Goal: Task Accomplishment & Management: Use online tool/utility

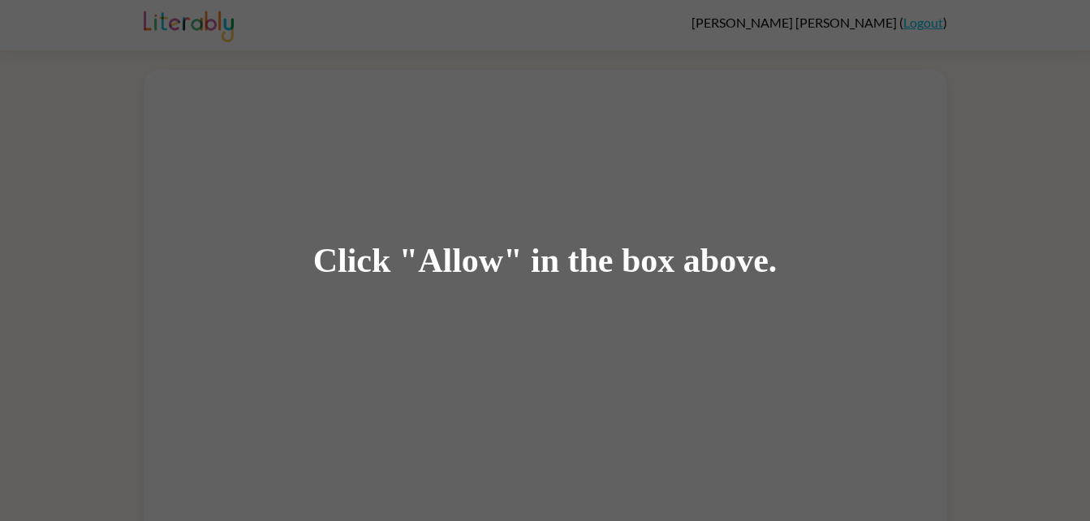
click at [506, 93] on div "Click "Allow" in the box above." at bounding box center [545, 260] width 1090 height 521
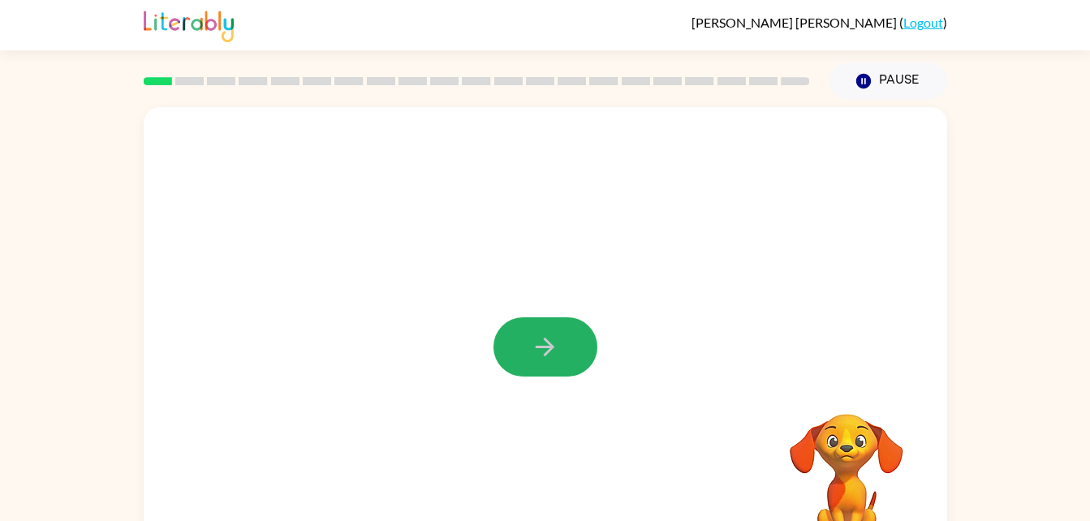
click at [549, 356] on icon "button" at bounding box center [545, 347] width 28 height 28
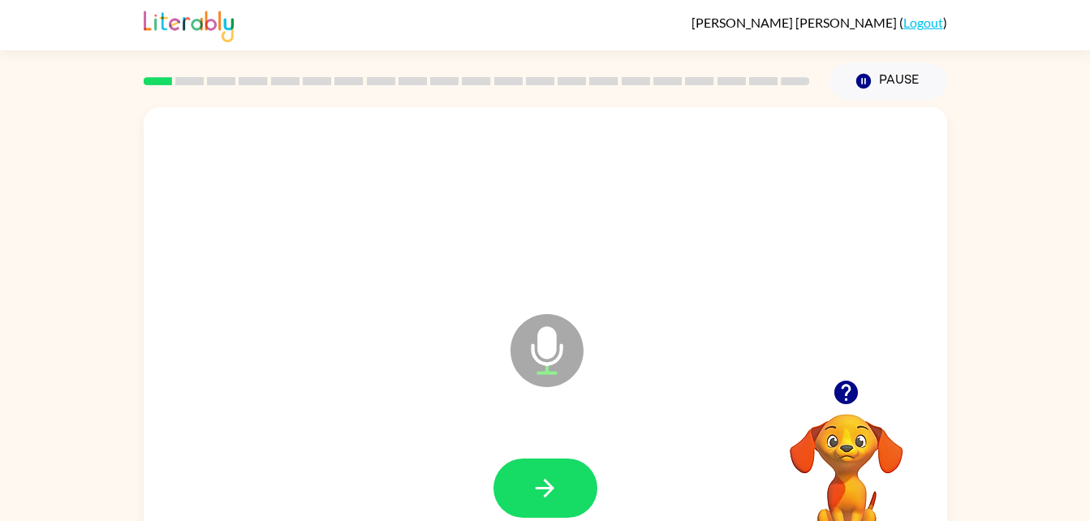
click at [516, 344] on icon at bounding box center [547, 350] width 73 height 73
click at [555, 377] on icon at bounding box center [547, 350] width 73 height 73
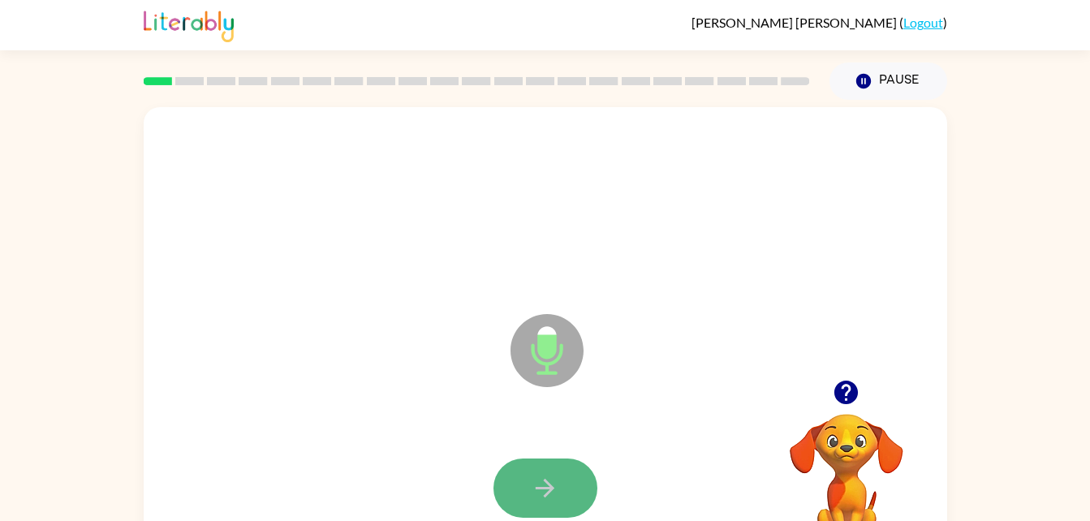
click at [532, 500] on icon "button" at bounding box center [545, 488] width 28 height 28
click at [539, 497] on icon "button" at bounding box center [545, 488] width 28 height 28
click at [524, 496] on button "button" at bounding box center [545, 488] width 104 height 59
click at [519, 498] on button "button" at bounding box center [545, 488] width 104 height 59
click at [517, 507] on button "button" at bounding box center [545, 488] width 104 height 59
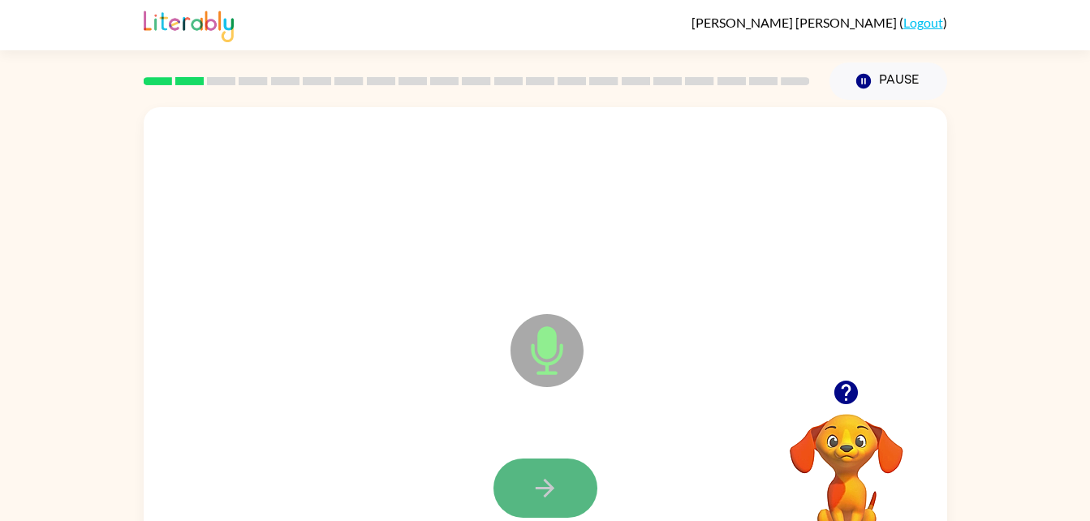
click at [523, 511] on button "button" at bounding box center [545, 488] width 104 height 59
click at [558, 472] on button "button" at bounding box center [545, 488] width 104 height 59
click at [555, 486] on icon "button" at bounding box center [545, 488] width 28 height 28
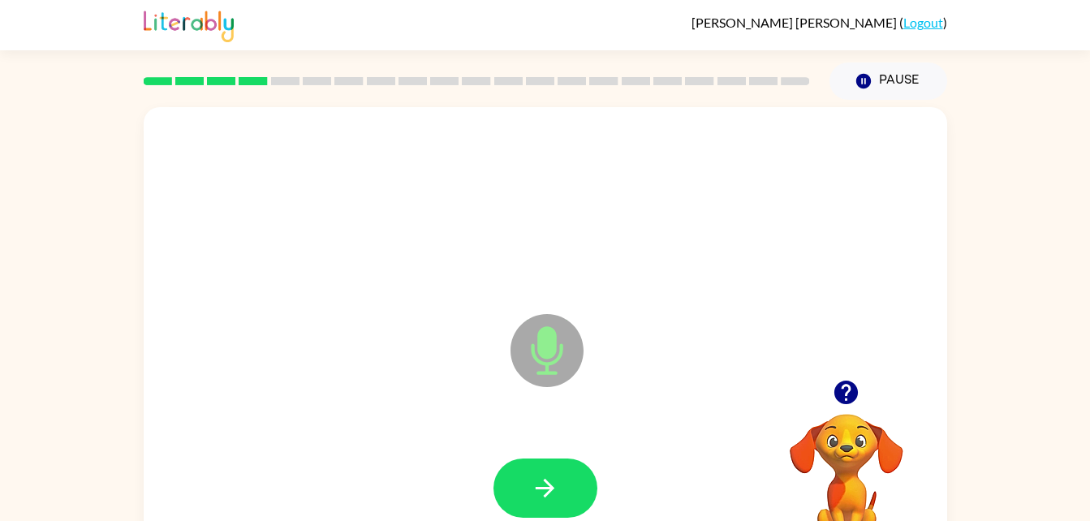
click at [555, 486] on icon "button" at bounding box center [545, 488] width 28 height 28
click at [553, 491] on icon "button" at bounding box center [545, 488] width 28 height 28
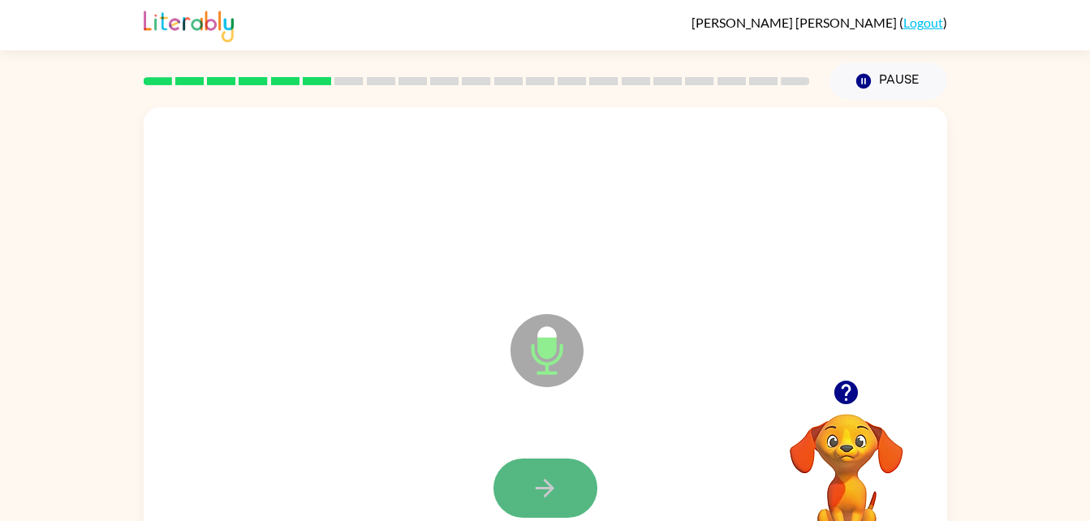
click at [552, 493] on icon "button" at bounding box center [545, 488] width 28 height 28
click at [554, 485] on icon "button" at bounding box center [545, 488] width 28 height 28
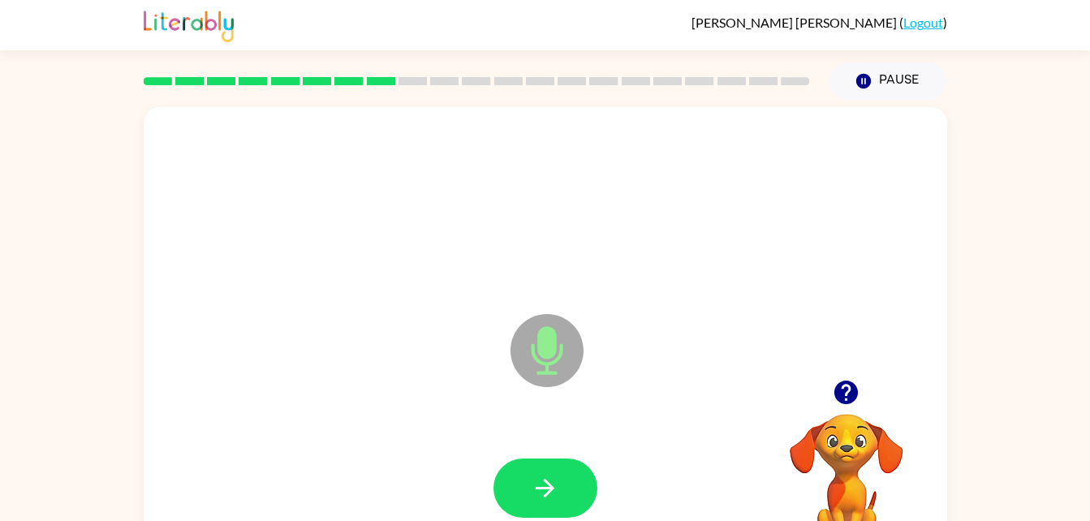
click at [554, 456] on div at bounding box center [545, 488] width 771 height 133
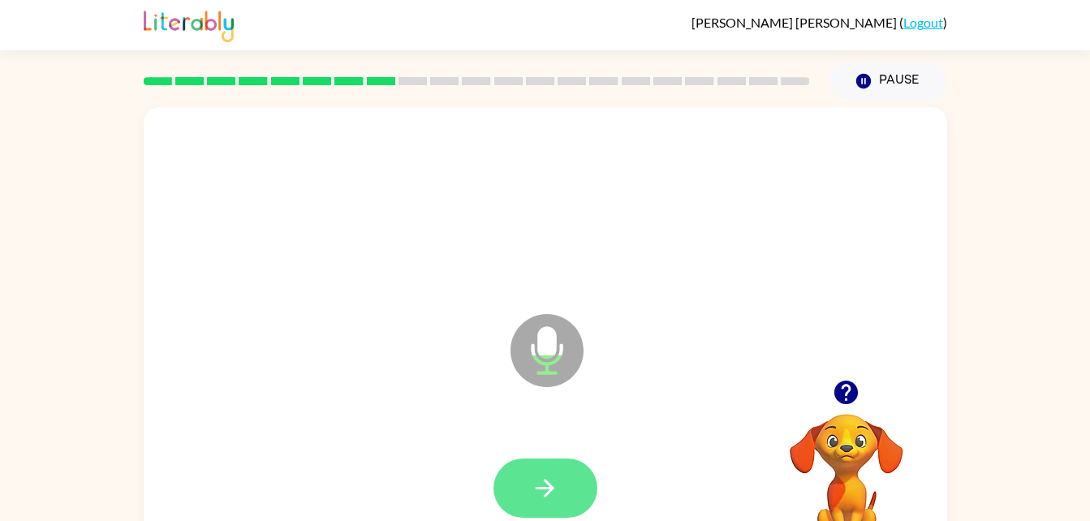
click at [546, 474] on icon "button" at bounding box center [545, 488] width 28 height 28
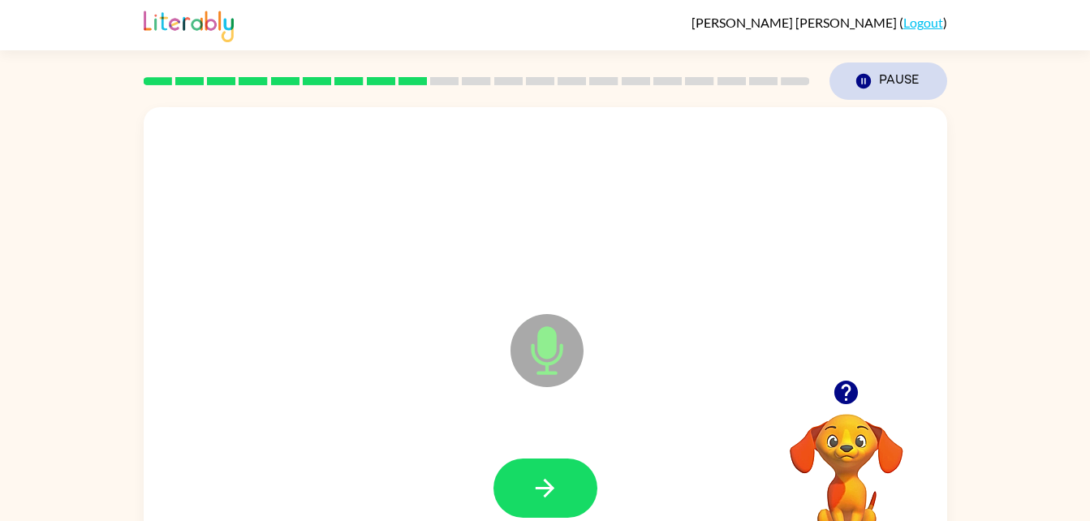
click at [900, 85] on button "Pause Pause" at bounding box center [889, 80] width 118 height 37
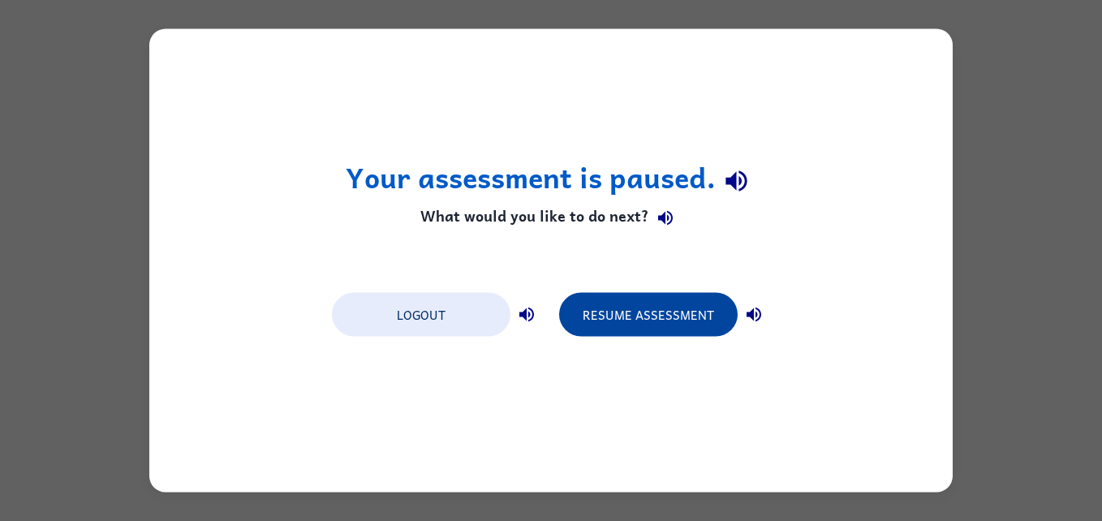
click at [687, 326] on button "Resume Assessment" at bounding box center [648, 315] width 179 height 44
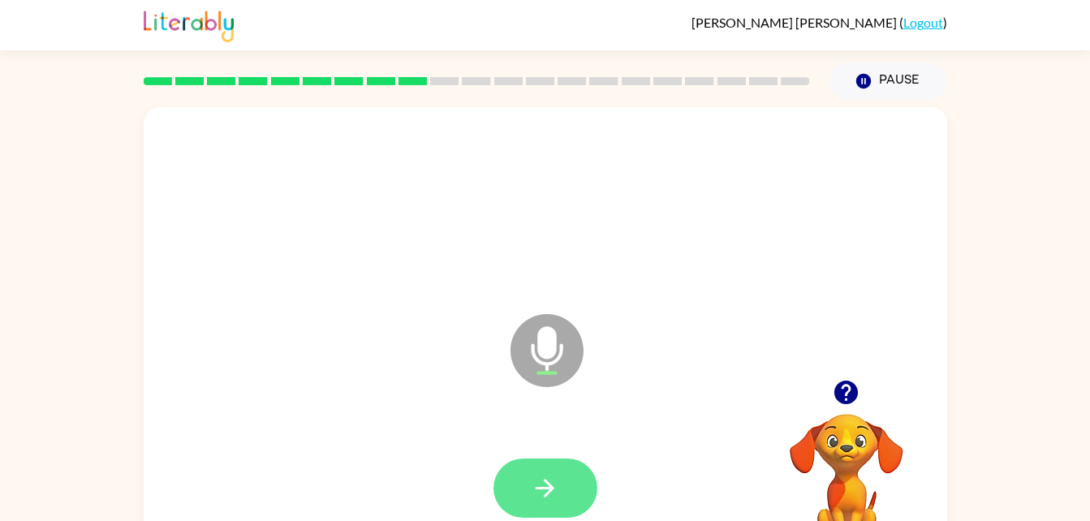
click at [561, 486] on button "button" at bounding box center [545, 488] width 104 height 59
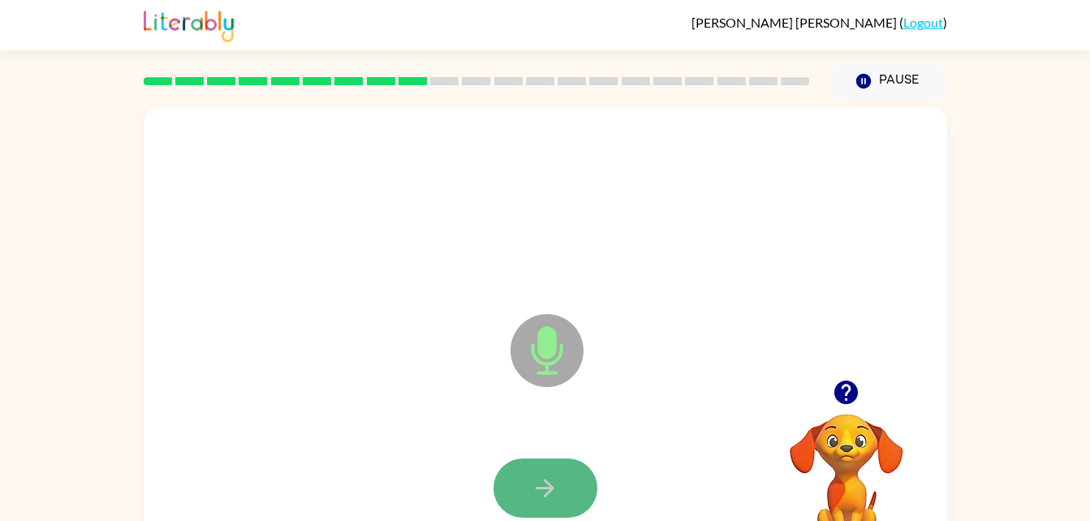
click at [543, 501] on icon "button" at bounding box center [545, 488] width 28 height 28
click at [546, 486] on icon "button" at bounding box center [545, 488] width 28 height 28
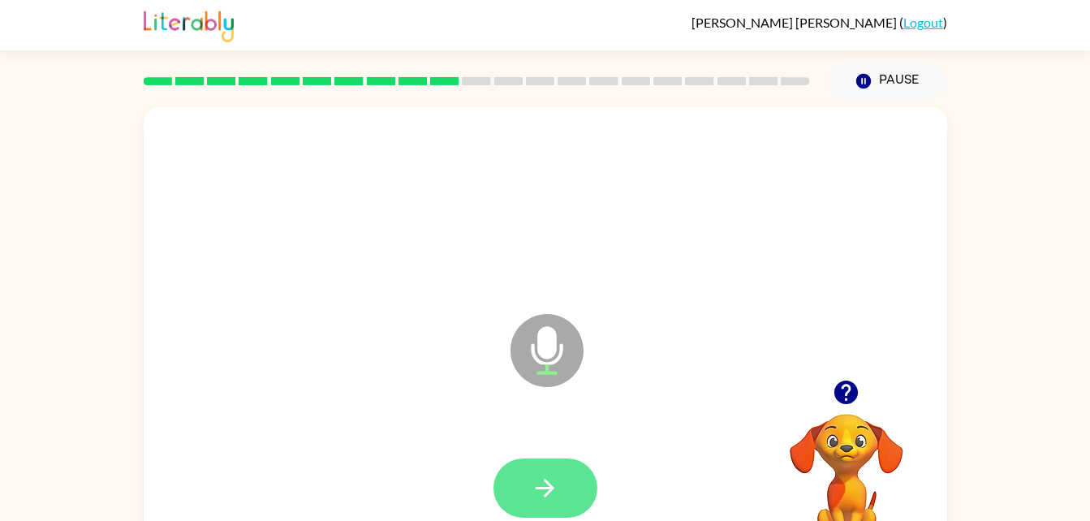
click at [536, 487] on icon "button" at bounding box center [545, 488] width 19 height 19
click at [536, 496] on icon "button" at bounding box center [545, 488] width 28 height 28
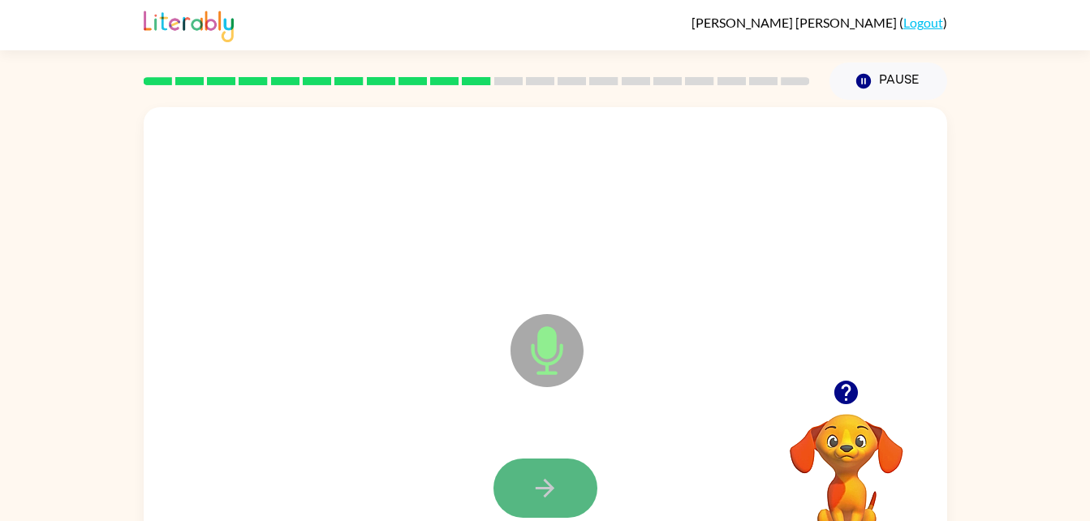
click at [535, 499] on icon "button" at bounding box center [545, 488] width 28 height 28
click at [541, 500] on icon "button" at bounding box center [545, 488] width 28 height 28
click at [542, 507] on button "button" at bounding box center [545, 488] width 104 height 59
click at [543, 512] on button "button" at bounding box center [545, 488] width 104 height 59
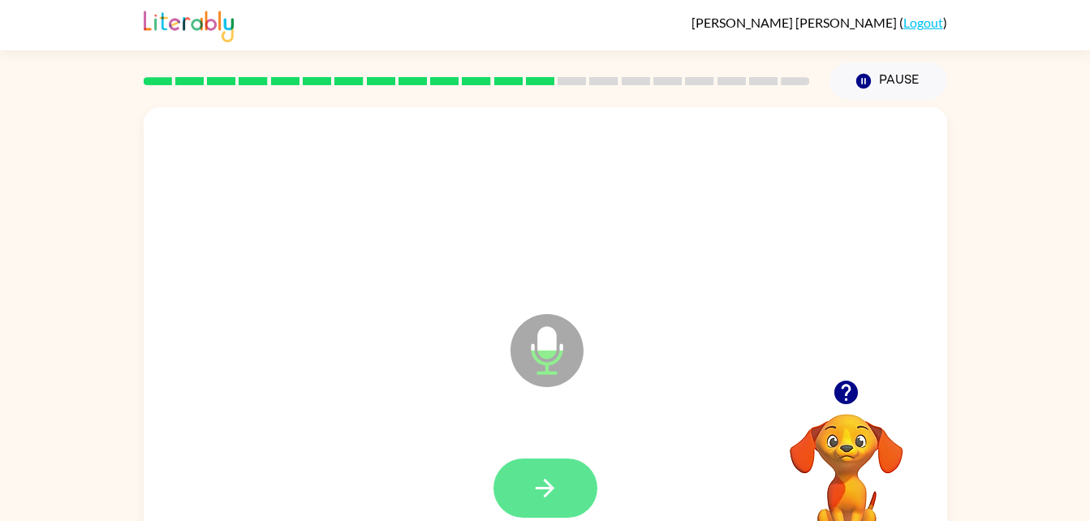
click at [556, 477] on icon "button" at bounding box center [545, 488] width 28 height 28
click at [539, 476] on icon "button" at bounding box center [545, 488] width 28 height 28
click at [531, 472] on button "button" at bounding box center [545, 488] width 104 height 59
click at [549, 497] on icon "button" at bounding box center [545, 488] width 28 height 28
click at [552, 487] on icon "button" at bounding box center [545, 488] width 19 height 19
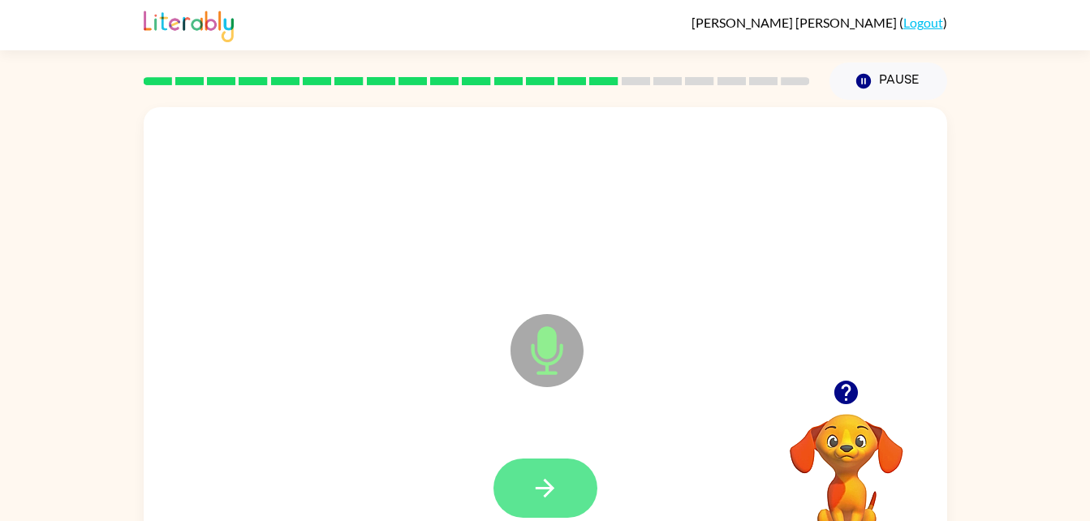
click at [539, 480] on icon "button" at bounding box center [545, 488] width 28 height 28
click at [523, 504] on button "button" at bounding box center [545, 488] width 104 height 59
click at [571, 485] on button "button" at bounding box center [545, 488] width 104 height 59
click at [607, 481] on div at bounding box center [545, 488] width 771 height 133
click at [551, 489] on icon "button" at bounding box center [545, 488] width 19 height 19
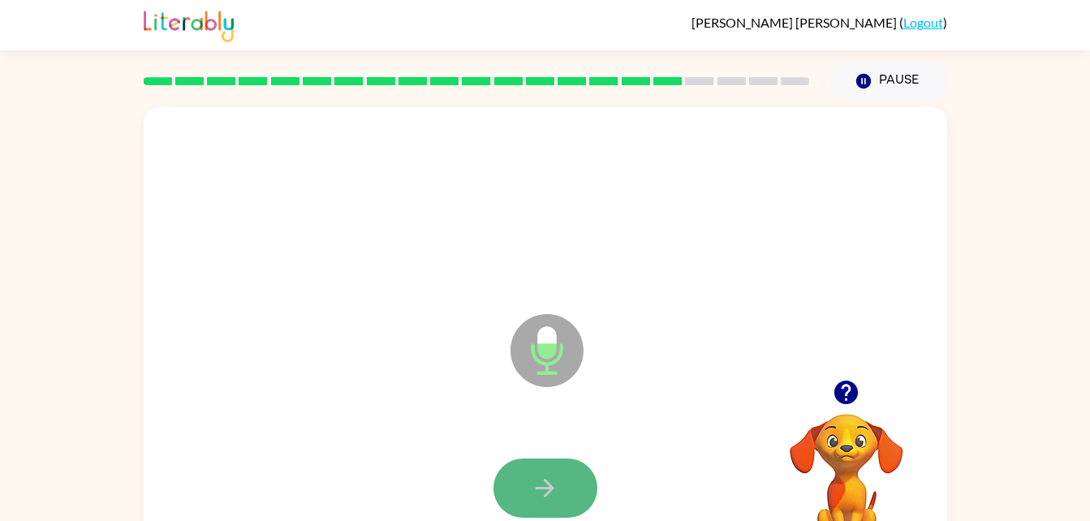
click at [560, 485] on button "button" at bounding box center [545, 488] width 104 height 59
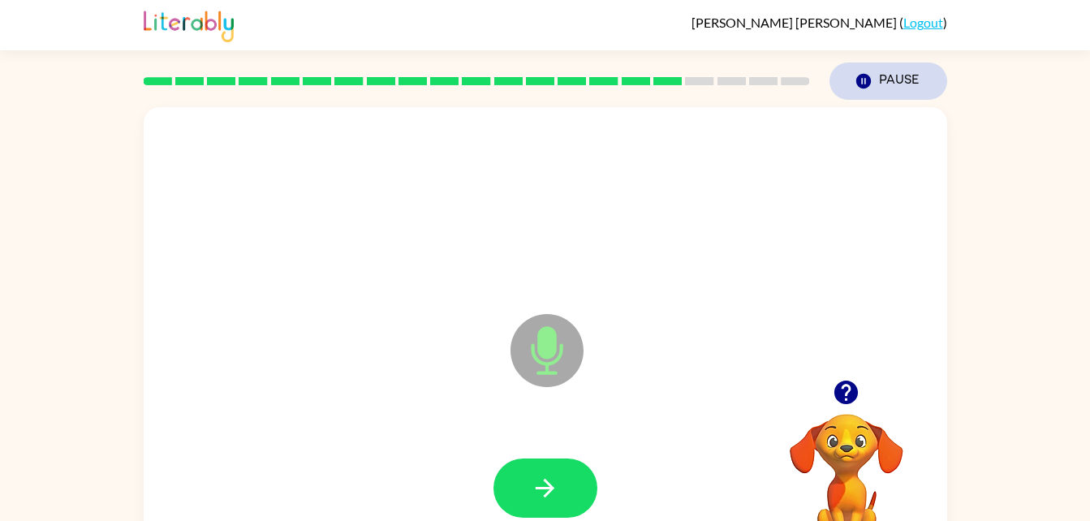
click at [907, 88] on button "Pause Pause" at bounding box center [889, 80] width 118 height 37
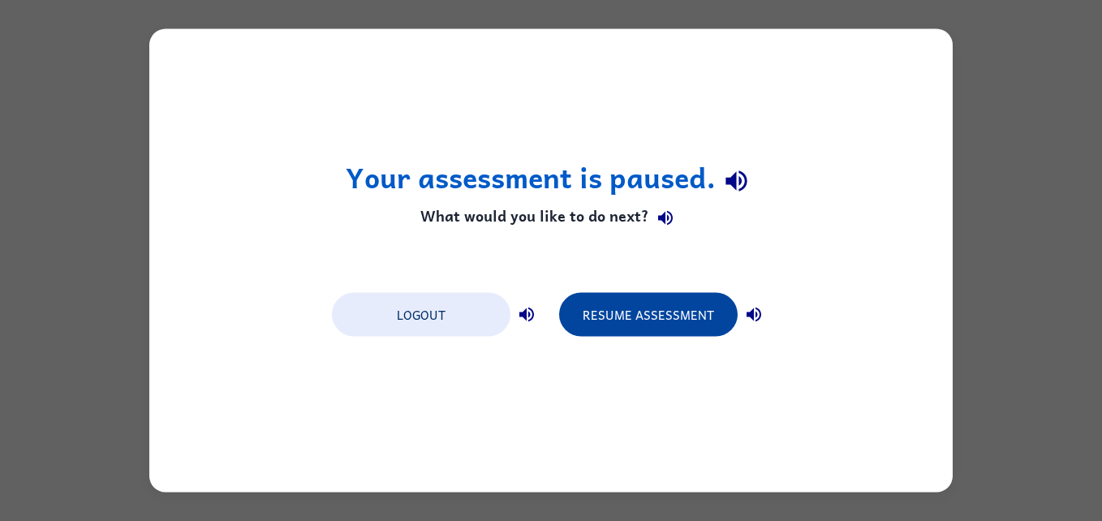
click at [720, 315] on button "Resume Assessment" at bounding box center [648, 315] width 179 height 44
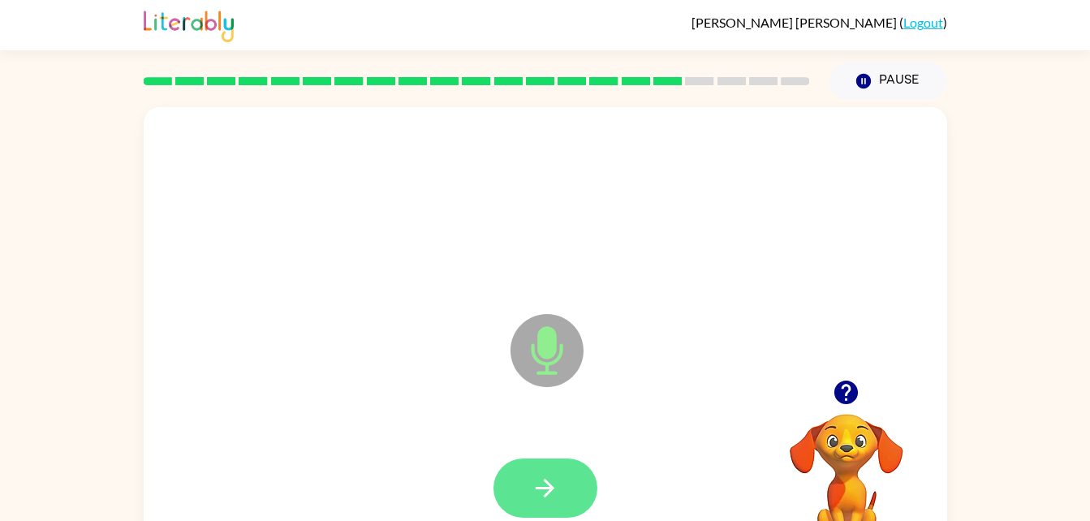
click at [554, 470] on button "button" at bounding box center [545, 488] width 104 height 59
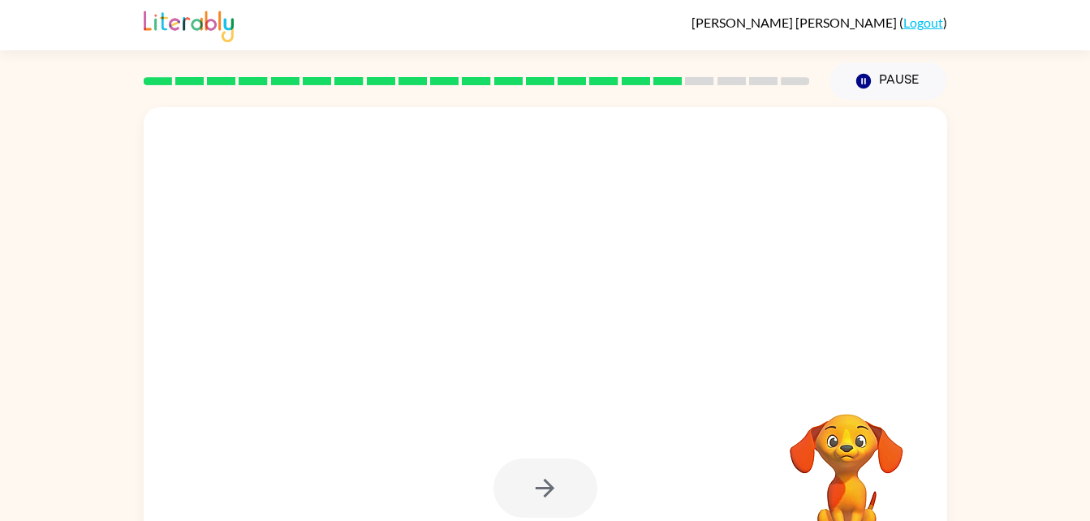
click at [844, 448] on video "Your browser must support playing .mp4 files to use Literably. Please try using…" at bounding box center [846, 470] width 162 height 162
click at [567, 476] on div at bounding box center [545, 488] width 104 height 59
click at [546, 480] on div at bounding box center [545, 488] width 104 height 59
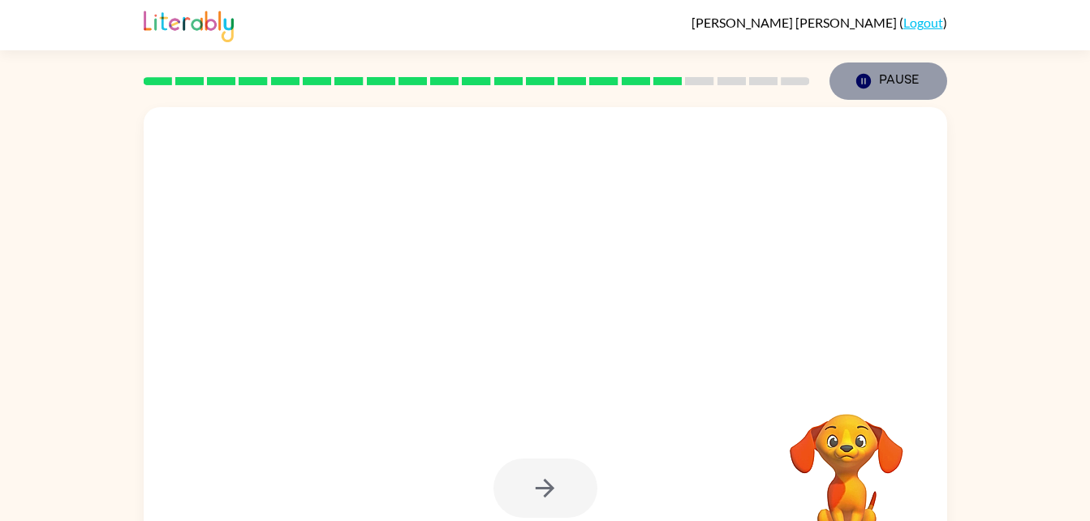
click at [860, 75] on icon "button" at bounding box center [862, 81] width 15 height 15
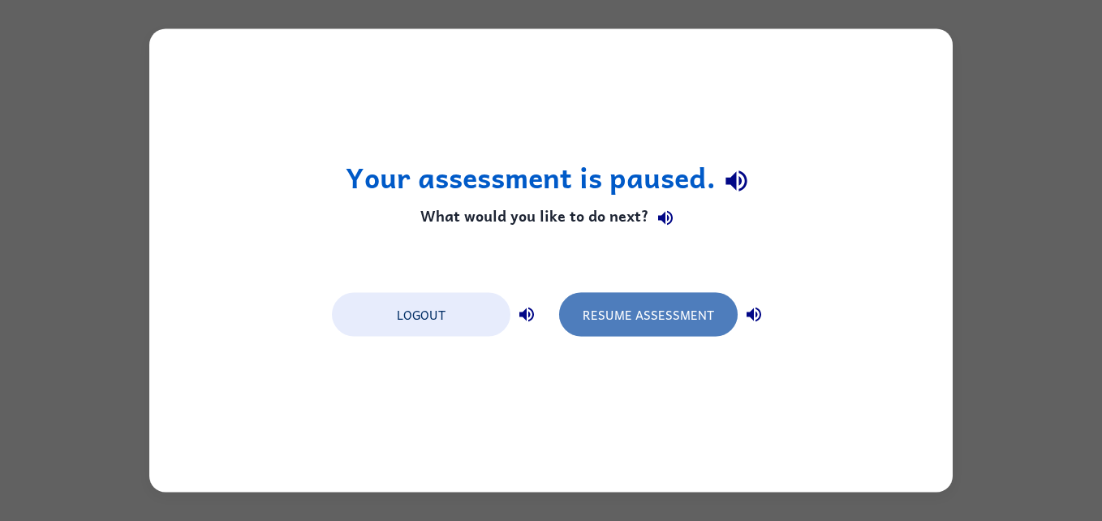
click at [696, 297] on button "Resume Assessment" at bounding box center [648, 315] width 179 height 44
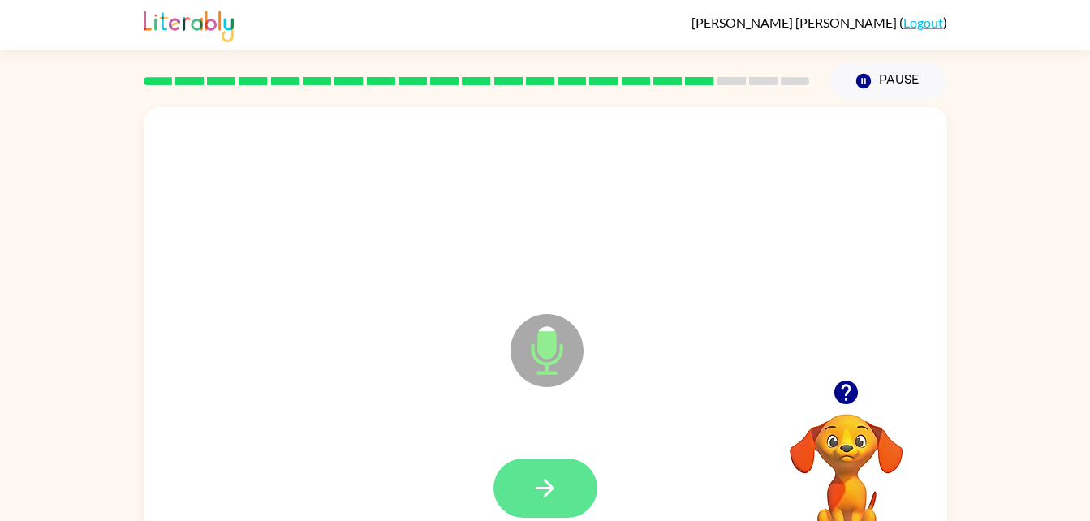
click at [541, 490] on icon "button" at bounding box center [545, 488] width 28 height 28
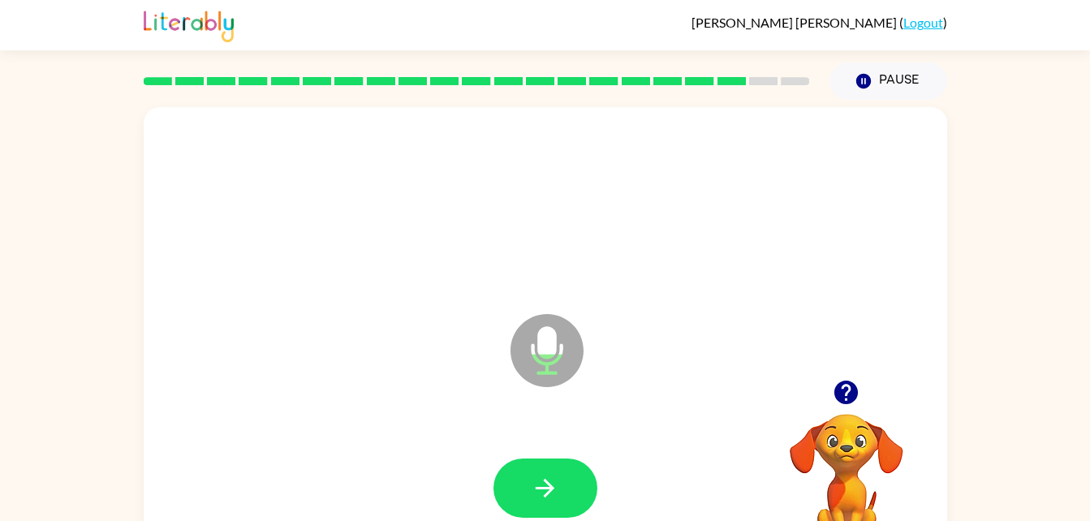
drag, startPoint x: 541, startPoint y: 490, endPoint x: 457, endPoint y: 463, distance: 88.8
click at [457, 463] on div at bounding box center [545, 488] width 771 height 133
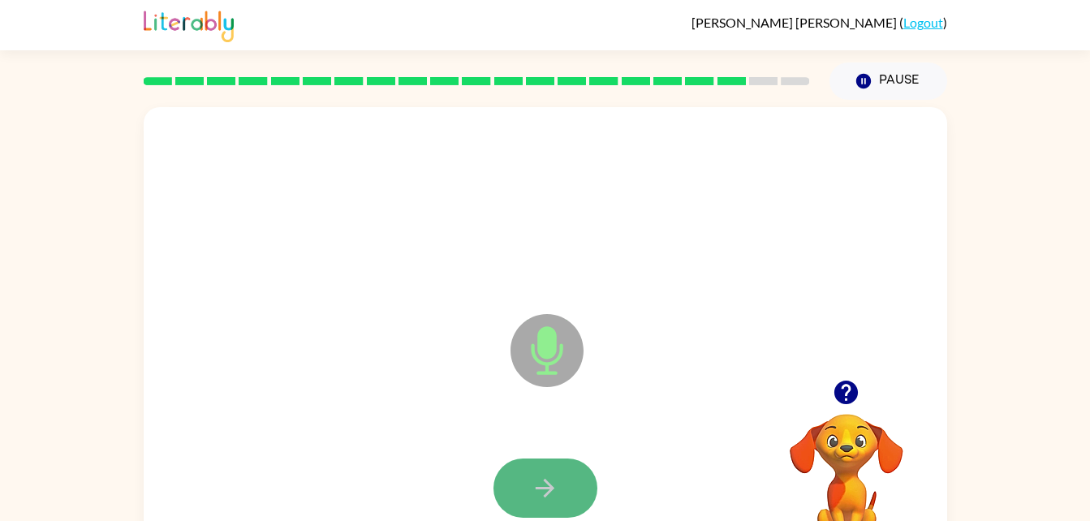
click at [559, 487] on button "button" at bounding box center [545, 488] width 104 height 59
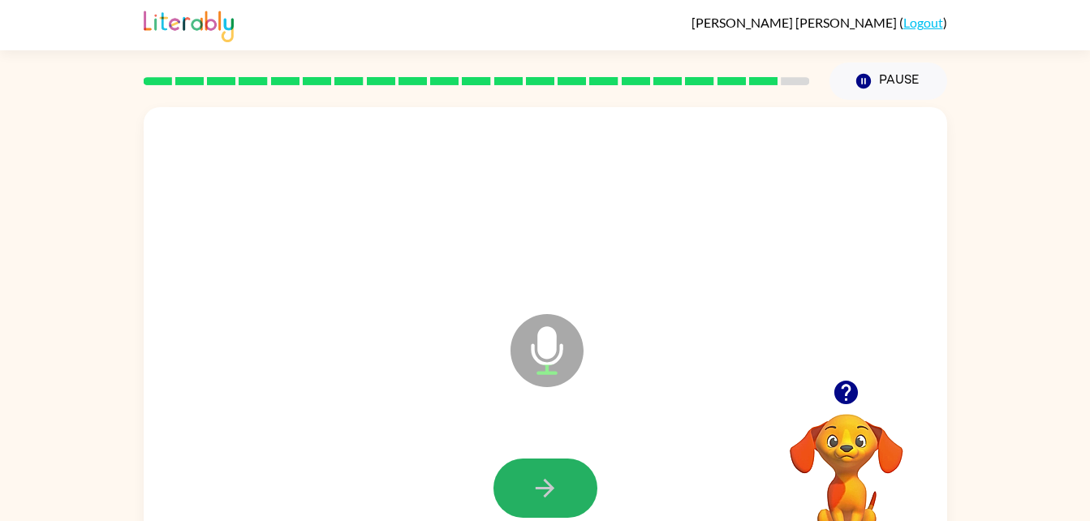
click at [559, 487] on button "button" at bounding box center [545, 488] width 104 height 59
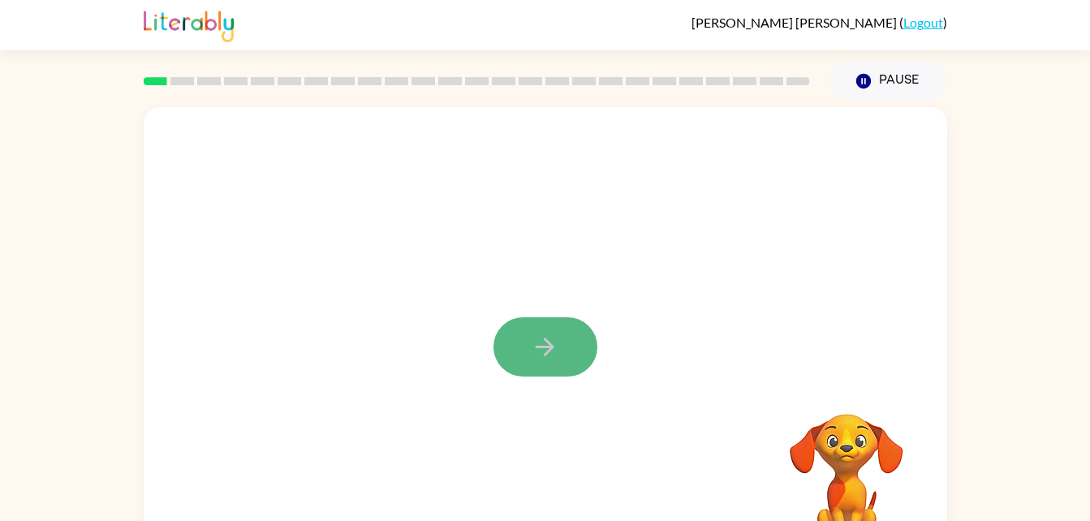
click at [547, 355] on icon "button" at bounding box center [545, 347] width 28 height 28
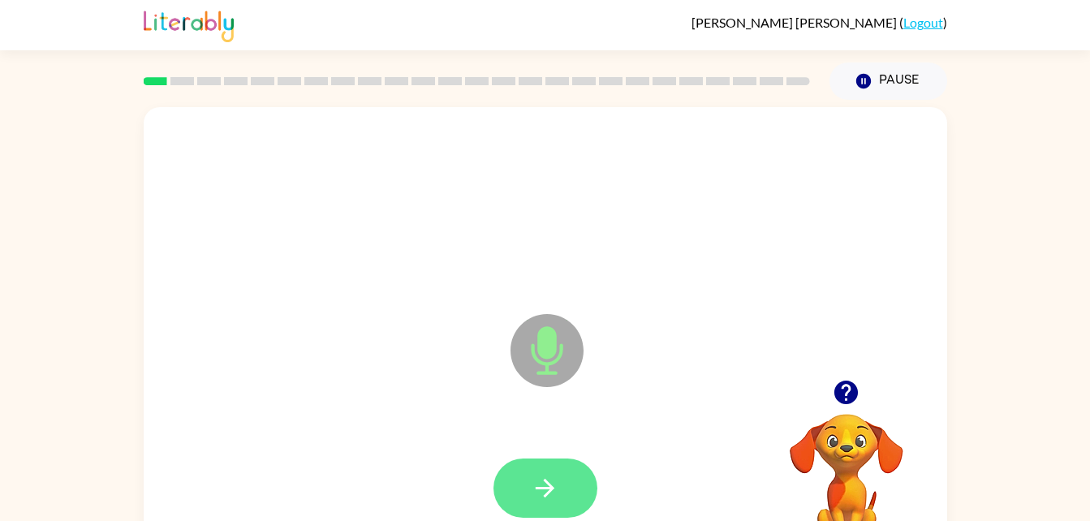
click at [545, 485] on icon "button" at bounding box center [545, 488] width 28 height 28
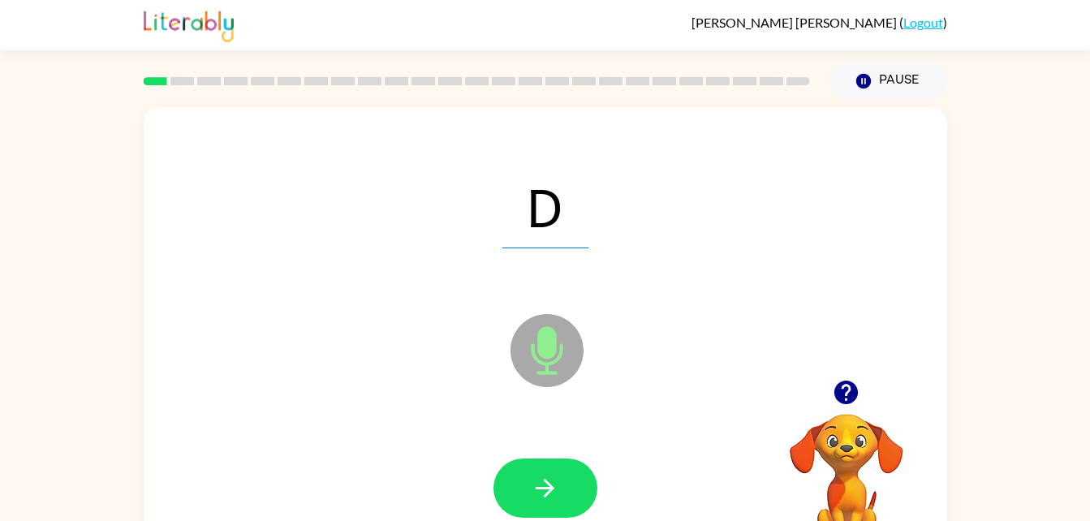
click at [530, 518] on div at bounding box center [545, 488] width 771 height 133
click at [543, 491] on icon "button" at bounding box center [545, 488] width 28 height 28
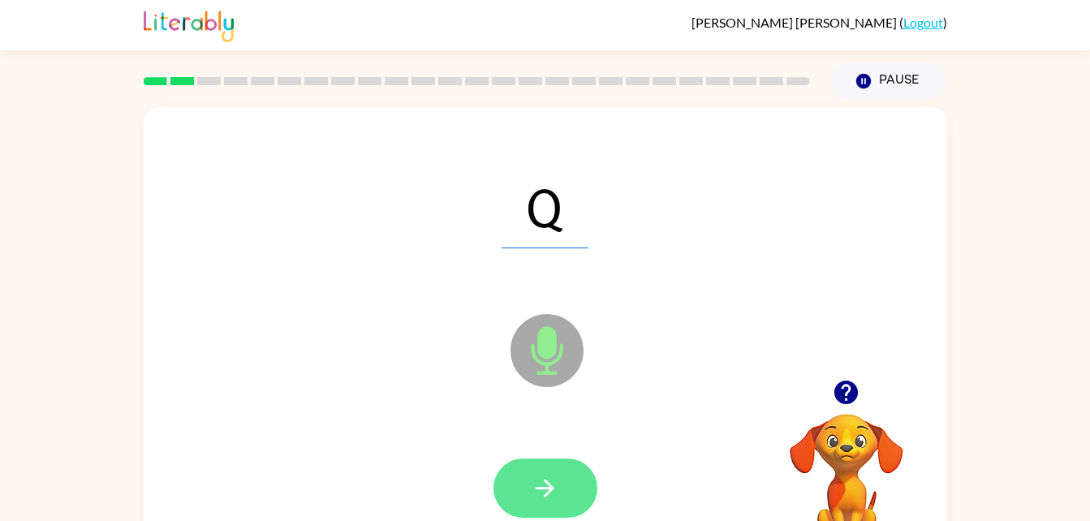
click at [546, 491] on icon "button" at bounding box center [545, 488] width 28 height 28
click at [545, 489] on icon "button" at bounding box center [545, 488] width 28 height 28
click at [544, 497] on icon "button" at bounding box center [545, 488] width 28 height 28
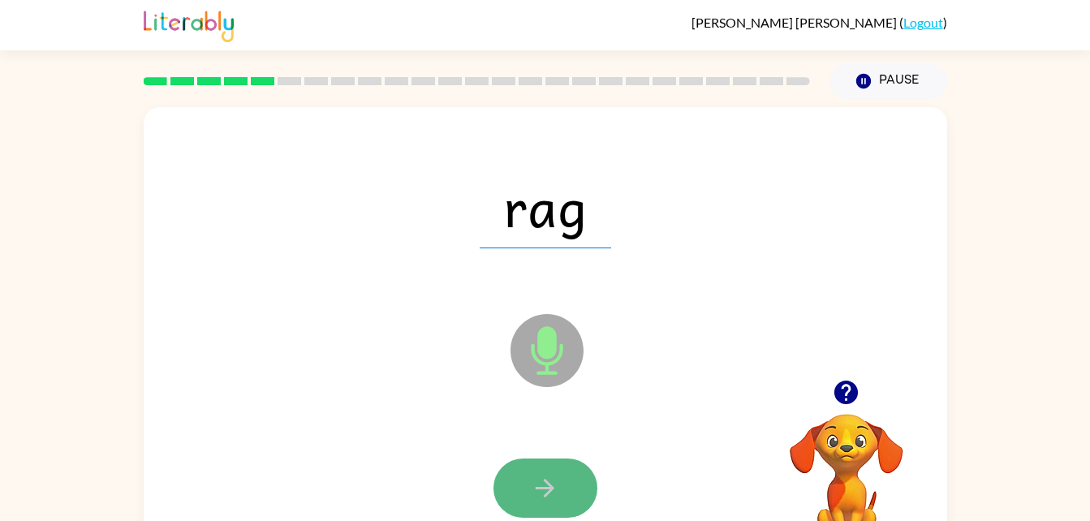
drag, startPoint x: 541, startPoint y: 493, endPoint x: 507, endPoint y: 491, distance: 33.4
click at [507, 491] on button "button" at bounding box center [545, 488] width 104 height 59
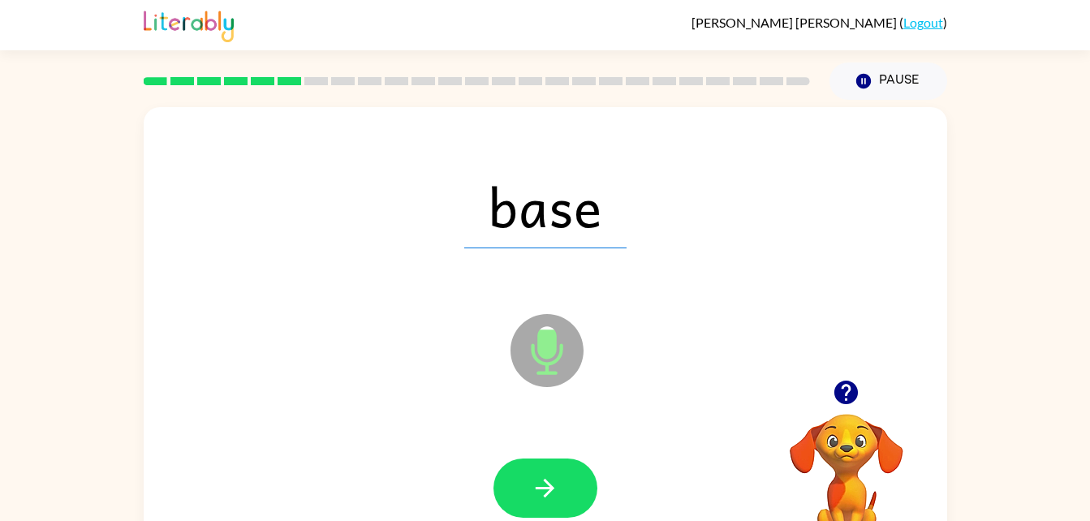
drag, startPoint x: 507, startPoint y: 491, endPoint x: 430, endPoint y: 460, distance: 83.0
click at [430, 460] on div at bounding box center [545, 488] width 771 height 133
click at [532, 482] on icon "button" at bounding box center [545, 488] width 28 height 28
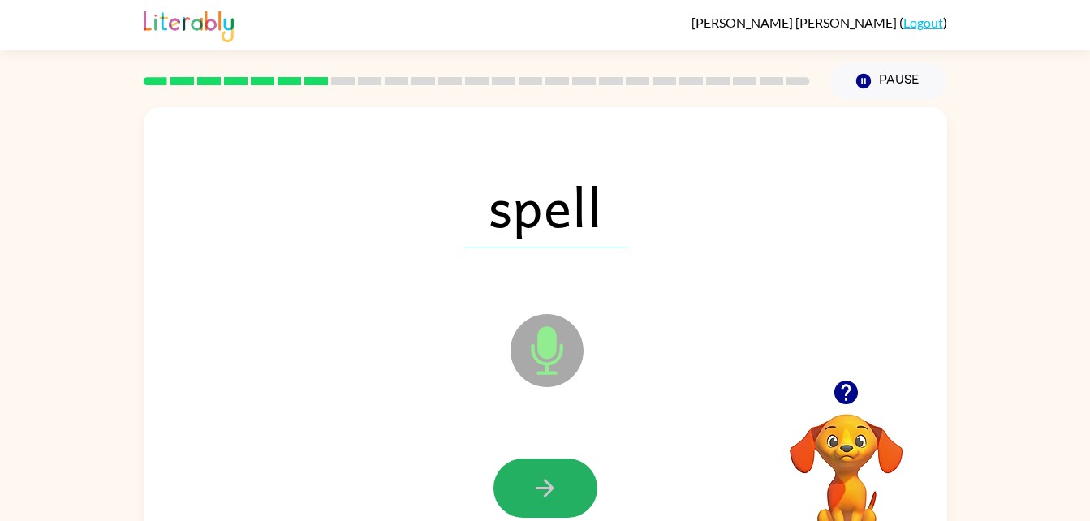
click at [532, 482] on icon "button" at bounding box center [545, 488] width 28 height 28
click at [532, 480] on icon "button" at bounding box center [545, 488] width 28 height 28
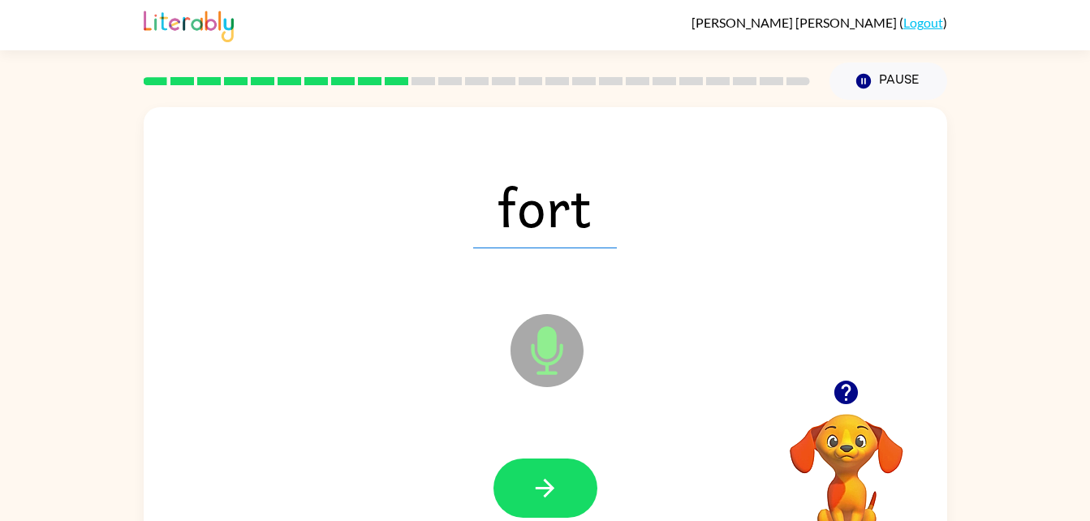
click at [532, 480] on icon "button" at bounding box center [545, 488] width 28 height 28
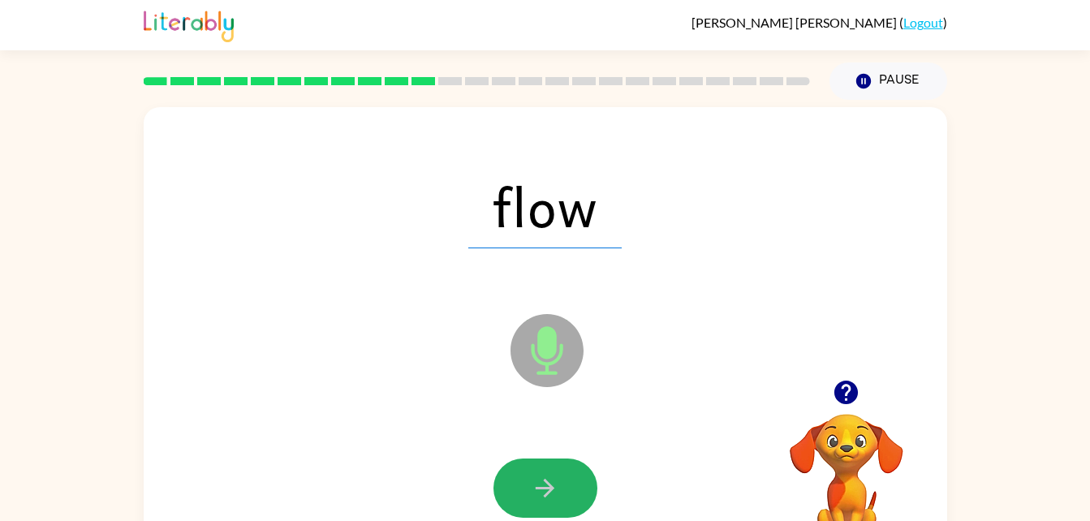
click at [532, 480] on icon "button" at bounding box center [545, 488] width 28 height 28
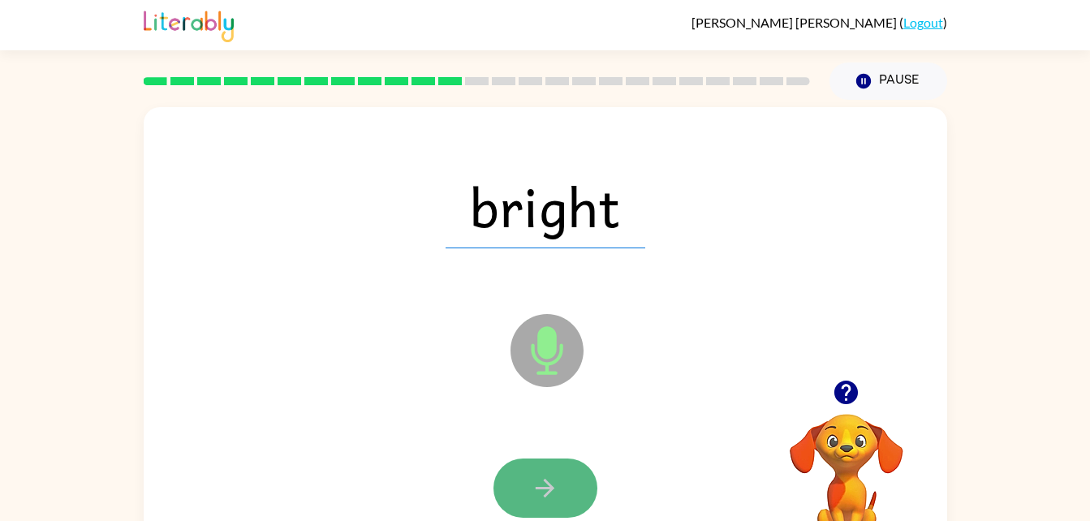
click at [533, 480] on icon "button" at bounding box center [545, 488] width 28 height 28
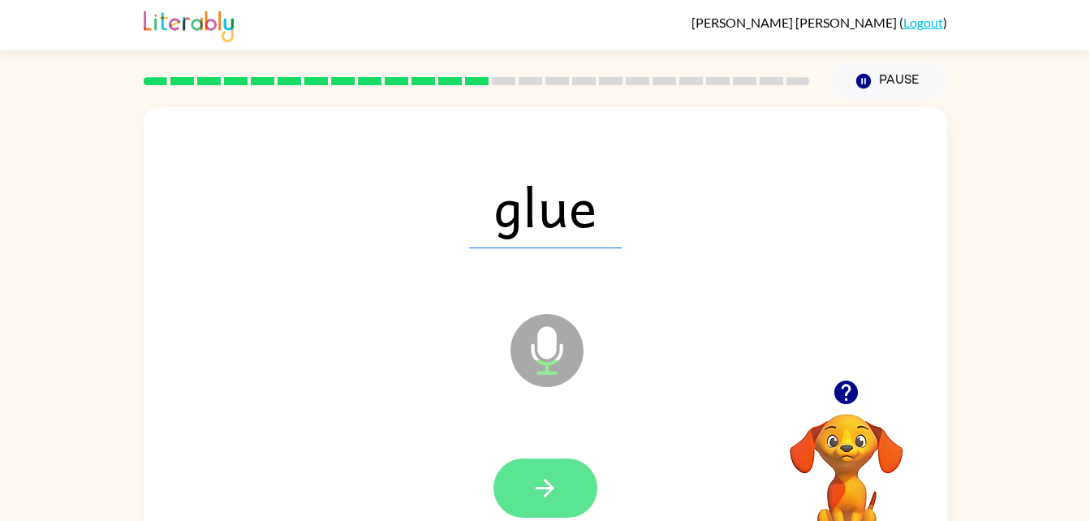
click at [533, 480] on icon "button" at bounding box center [545, 488] width 28 height 28
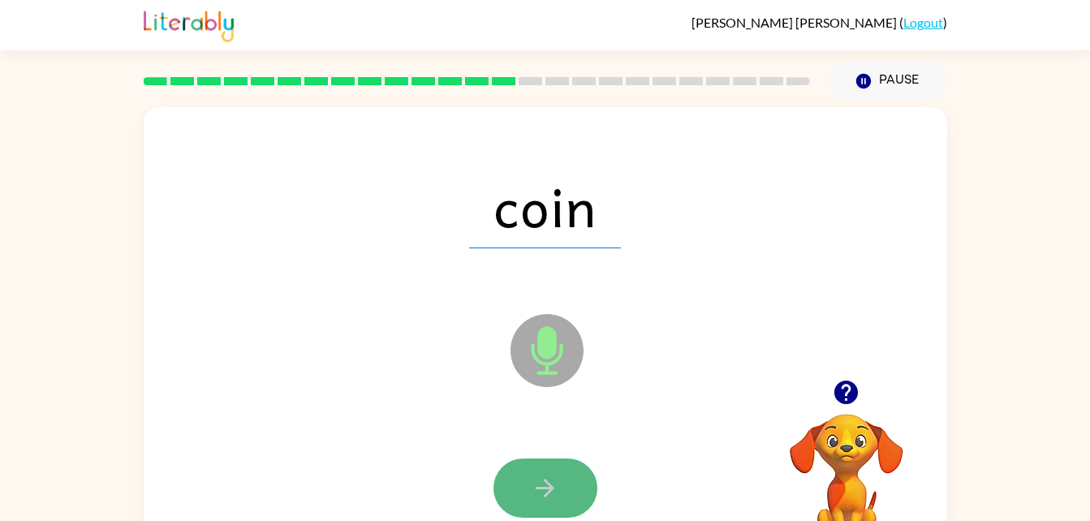
click at [536, 485] on icon "button" at bounding box center [545, 488] width 28 height 28
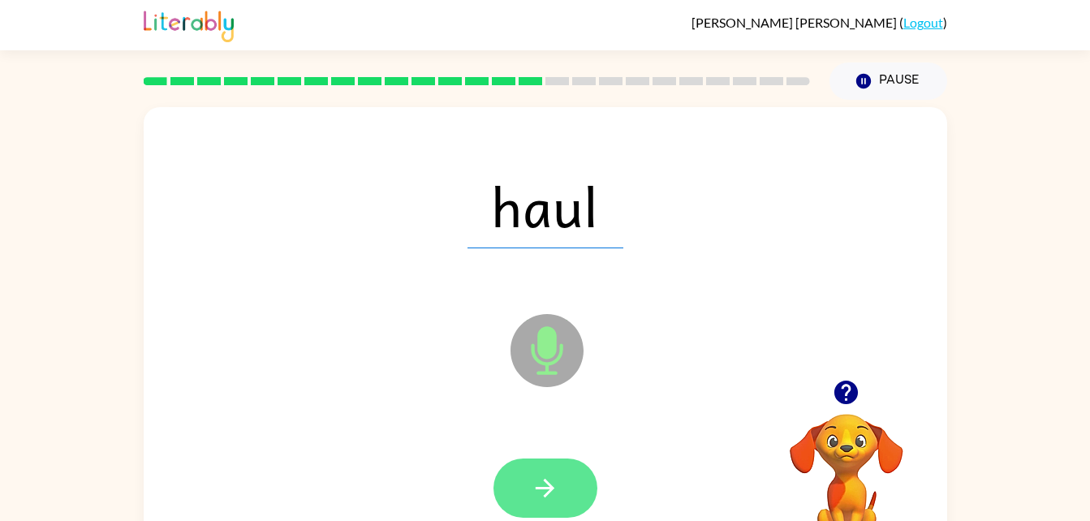
click at [532, 487] on icon "button" at bounding box center [545, 488] width 28 height 28
click at [515, 489] on button "button" at bounding box center [545, 488] width 104 height 59
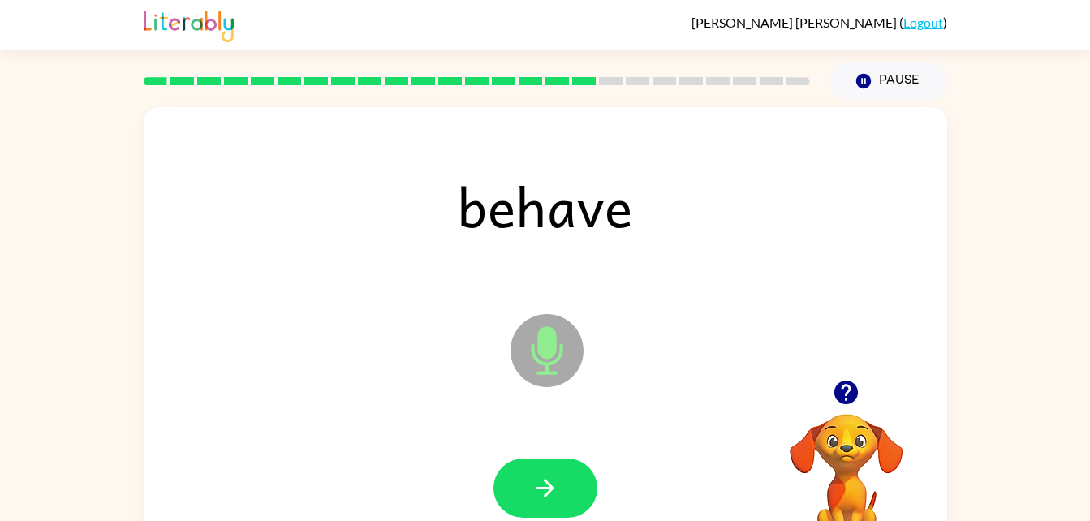
click at [532, 487] on icon "button" at bounding box center [545, 488] width 28 height 28
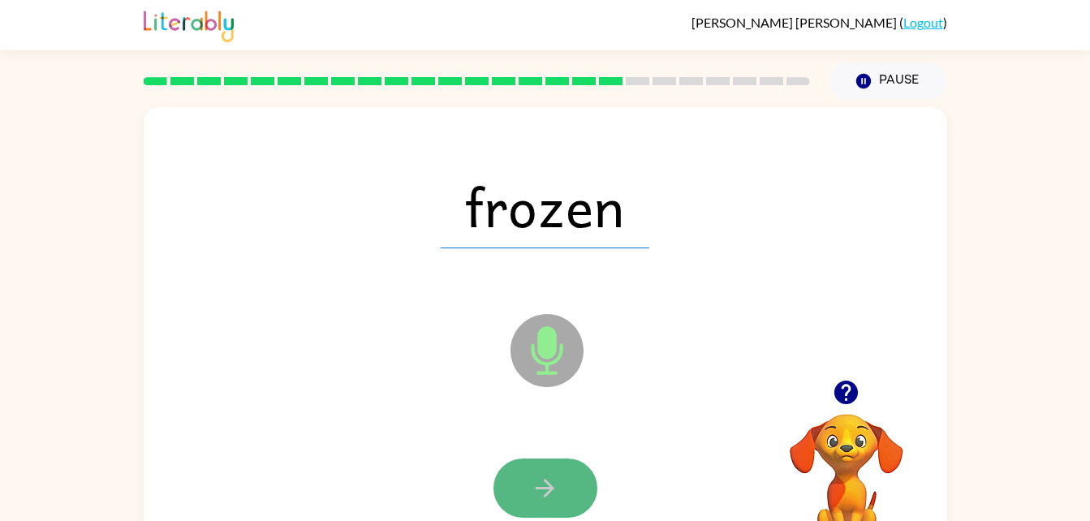
click at [537, 487] on icon "button" at bounding box center [545, 488] width 19 height 19
click at [537, 489] on icon "button" at bounding box center [545, 488] width 28 height 28
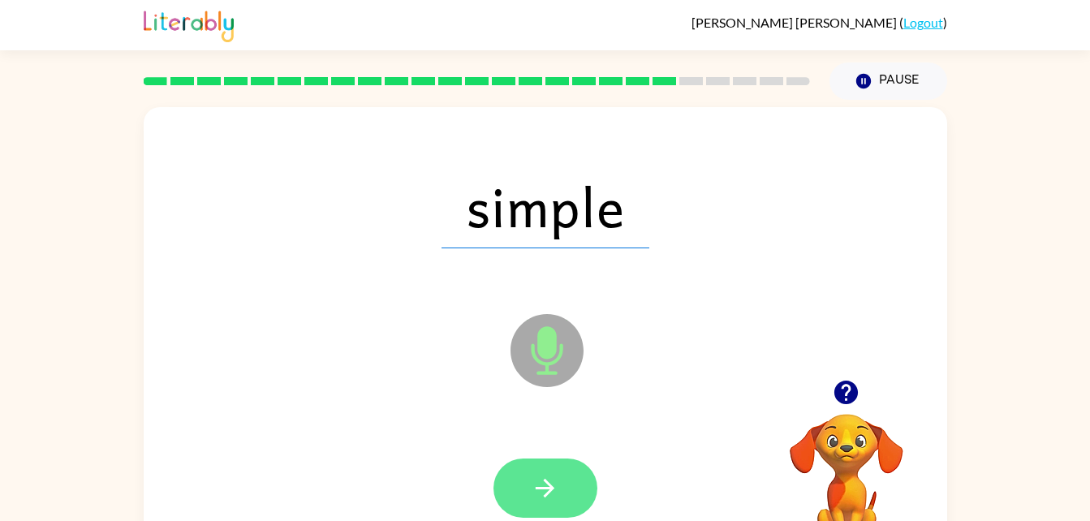
click at [540, 491] on icon "button" at bounding box center [545, 488] width 28 height 28
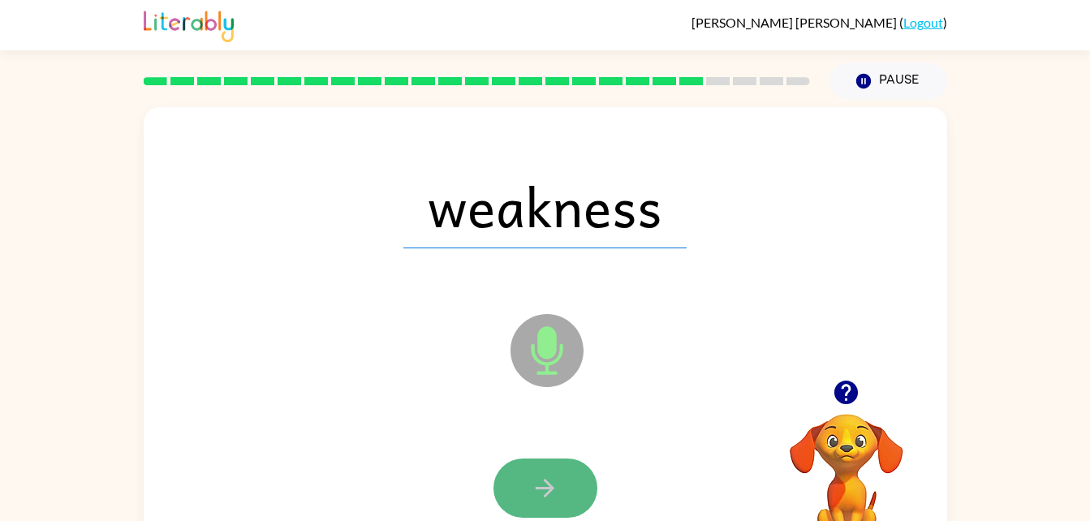
click at [540, 492] on icon "button" at bounding box center [545, 488] width 28 height 28
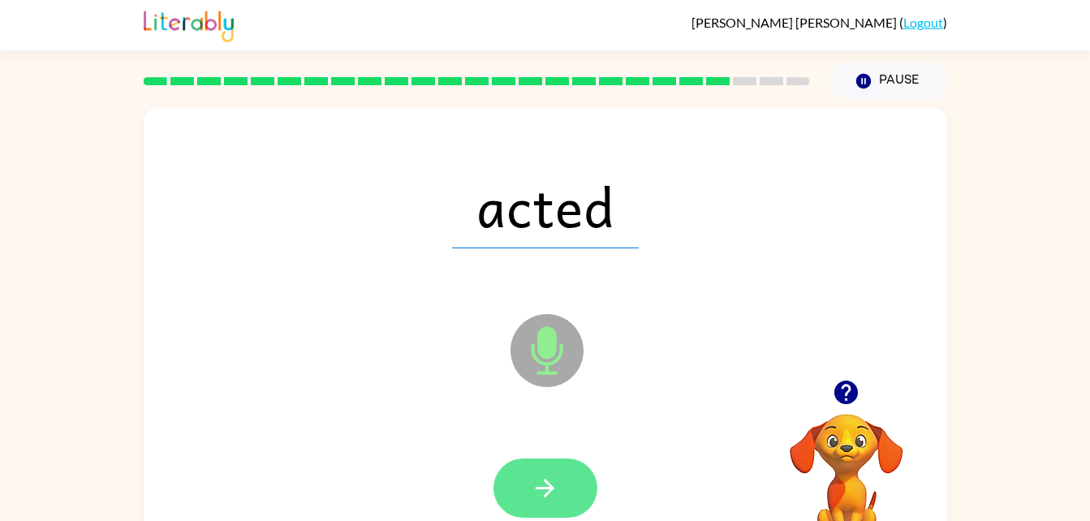
click at [532, 498] on icon "button" at bounding box center [545, 488] width 28 height 28
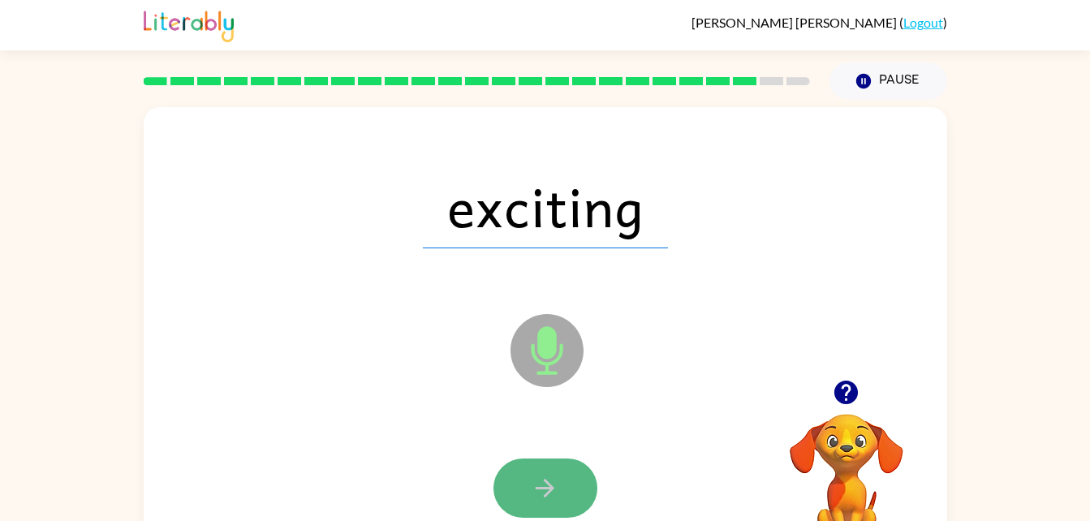
click at [533, 500] on icon "button" at bounding box center [545, 488] width 28 height 28
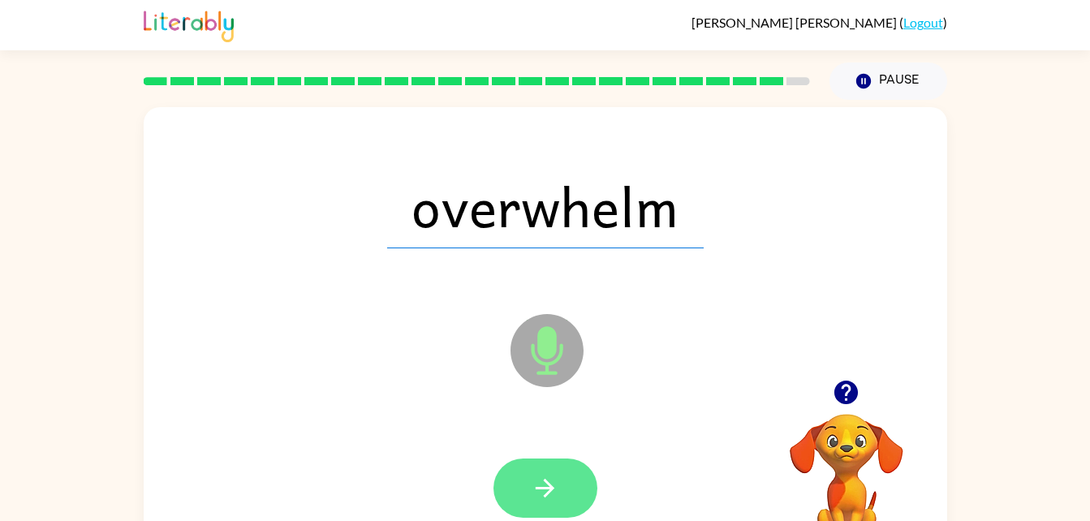
click at [531, 506] on button "button" at bounding box center [545, 488] width 104 height 59
